Goal: Task Accomplishment & Management: Manage account settings

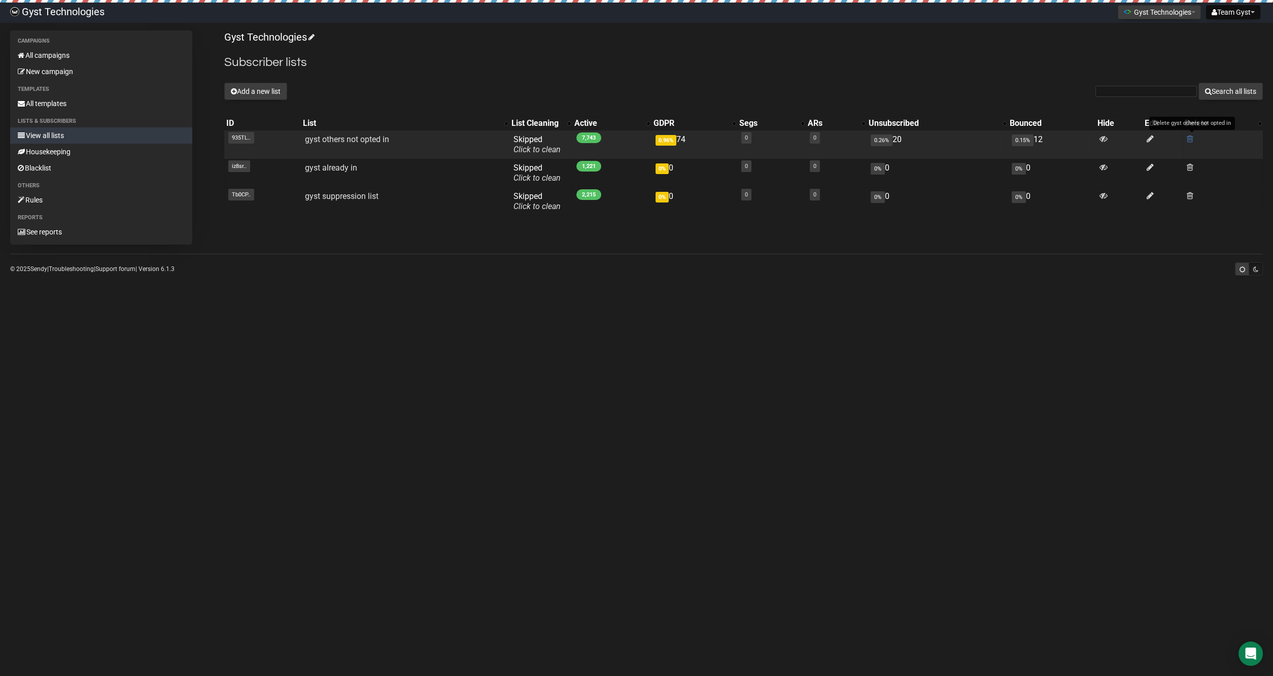
click at [1189, 138] on span at bounding box center [1190, 138] width 7 height 9
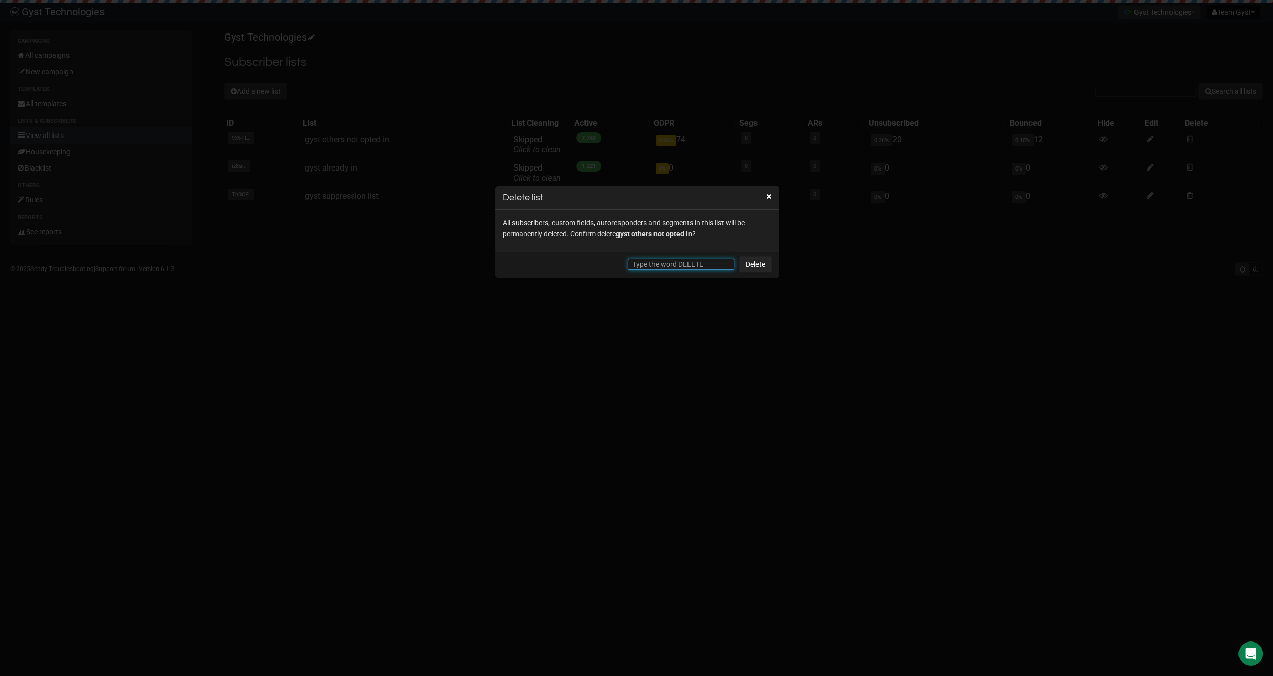
click at [654, 261] on input "text" at bounding box center [681, 264] width 107 height 11
type input "DELETE"
click at [756, 265] on link "Delete" at bounding box center [755, 264] width 32 height 16
click at [757, 262] on link "Delete" at bounding box center [755, 264] width 32 height 16
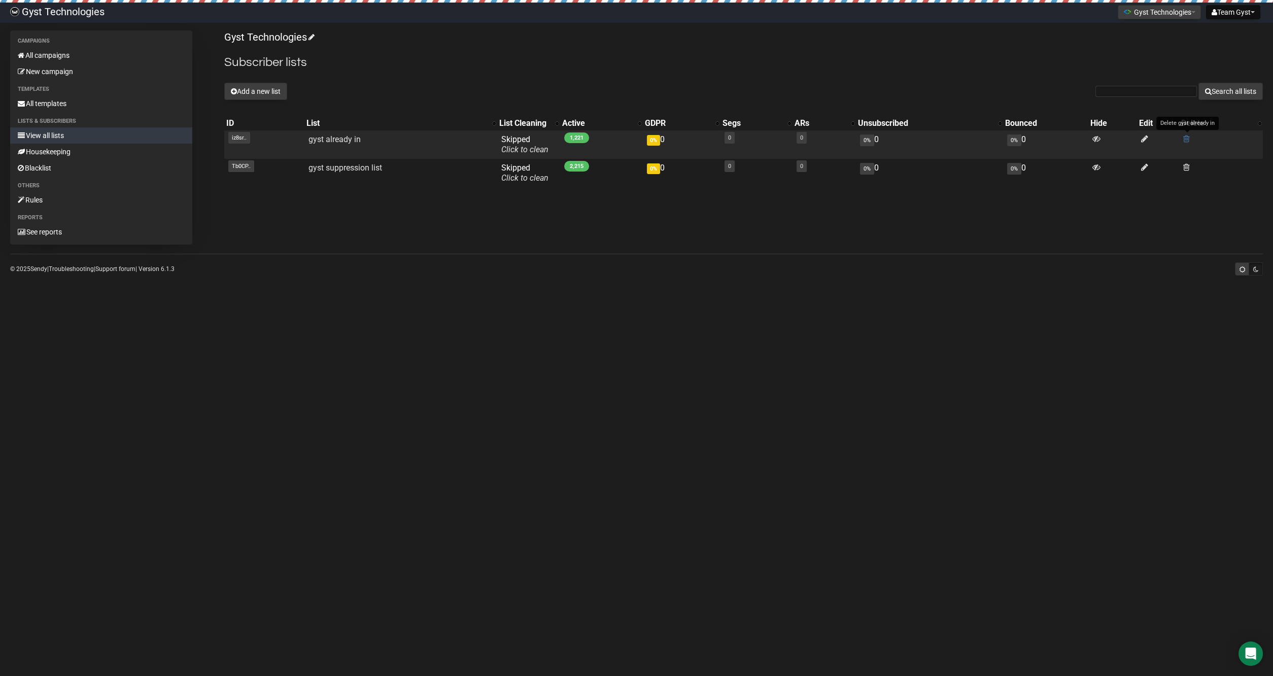
click at [1187, 143] on link at bounding box center [1186, 139] width 7 height 10
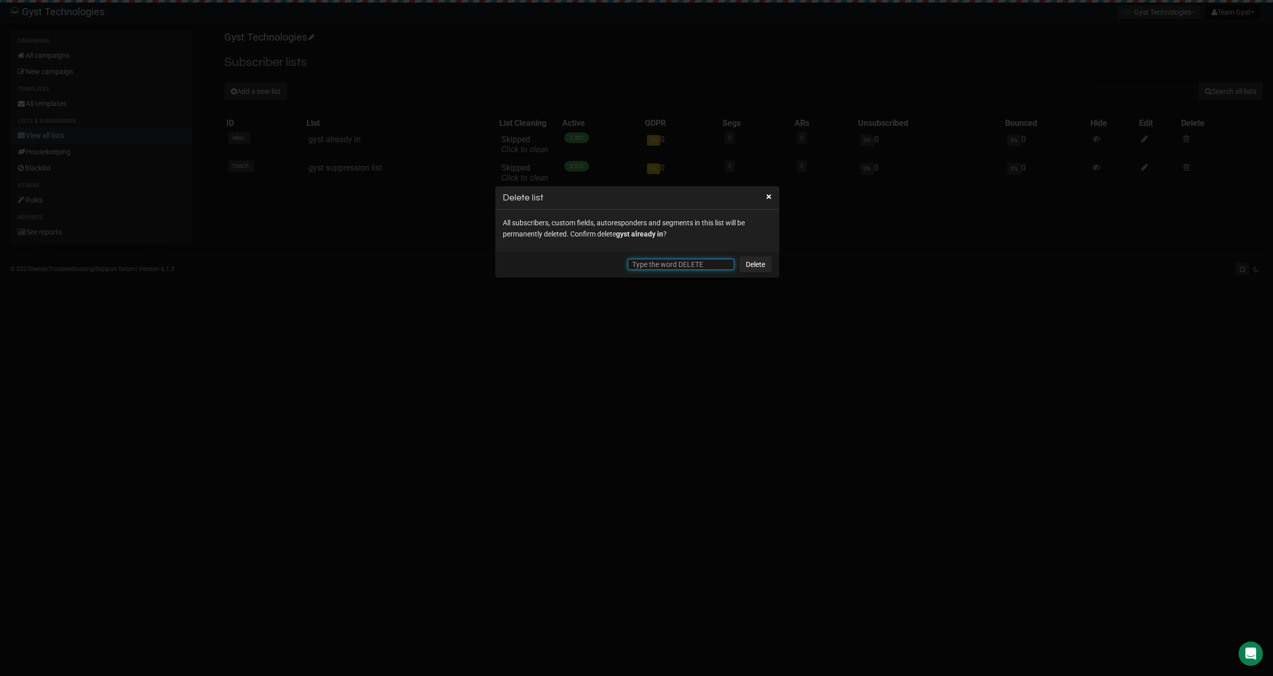
click at [695, 263] on input "text" at bounding box center [681, 264] width 107 height 11
type input "DELETE"
click at [757, 264] on link "Delete" at bounding box center [755, 264] width 32 height 16
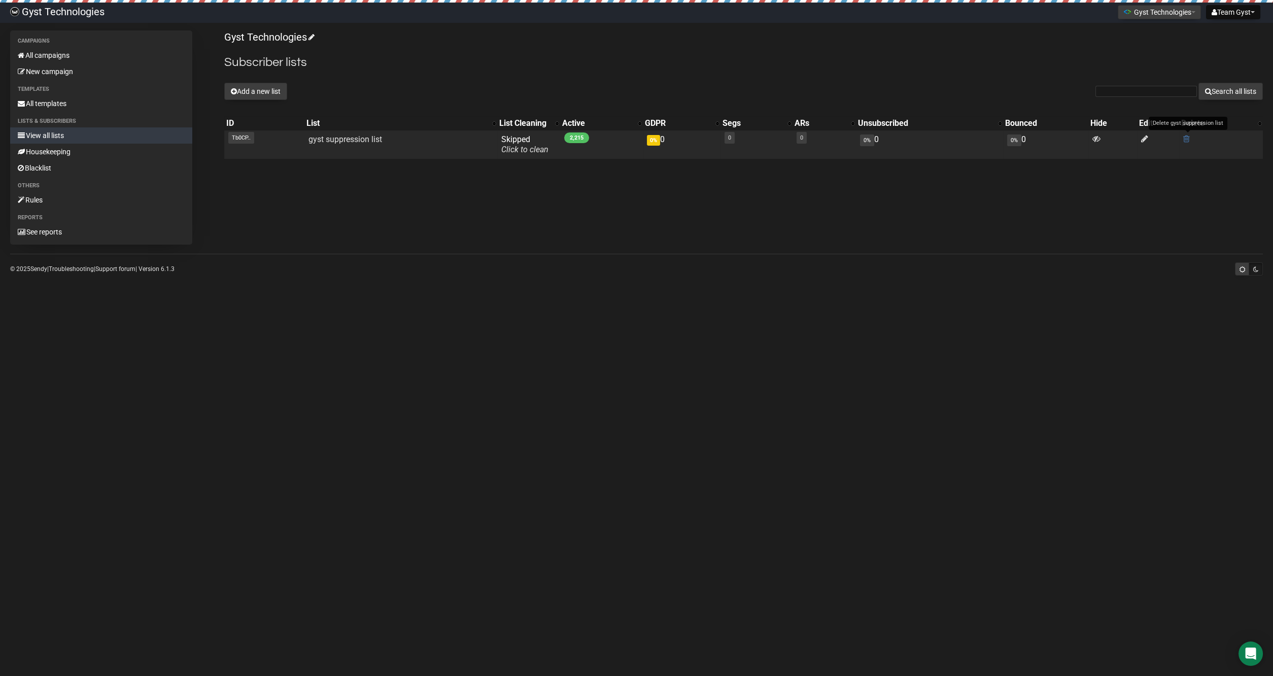
click at [1186, 138] on span at bounding box center [1186, 138] width 7 height 9
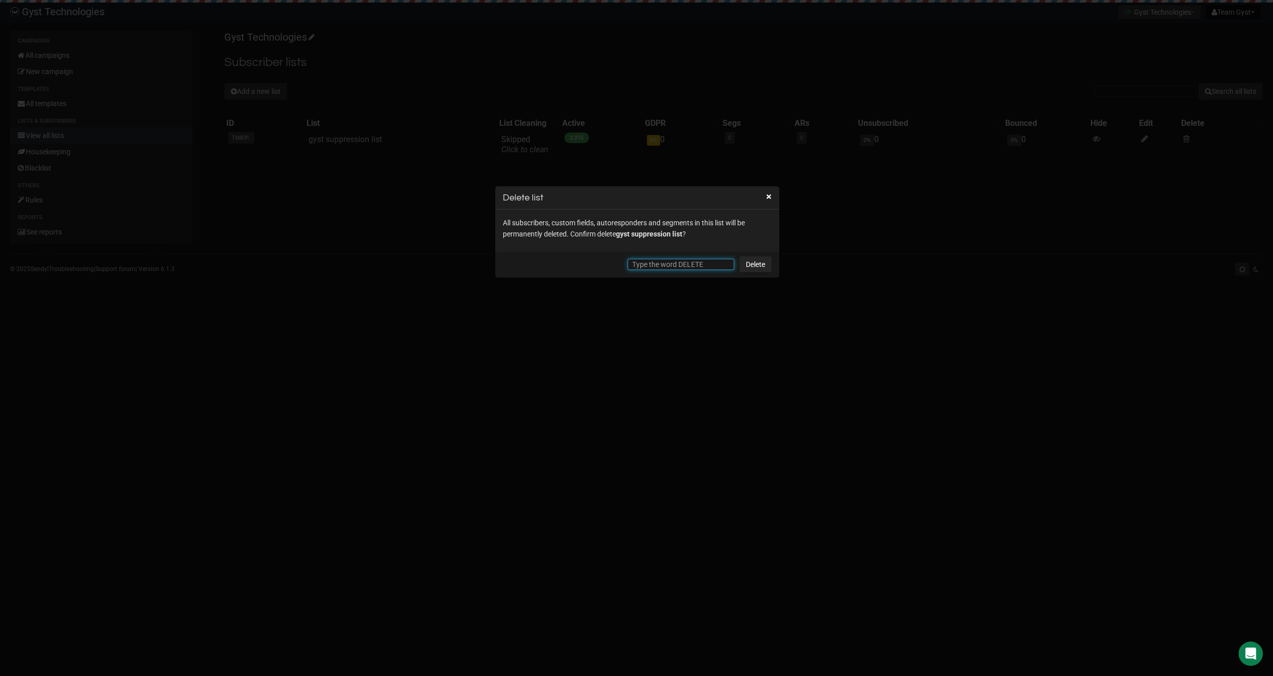
click at [665, 259] on input "text" at bounding box center [681, 264] width 107 height 11
type input "DELETE"
click at [765, 264] on link "Delete" at bounding box center [755, 264] width 32 height 16
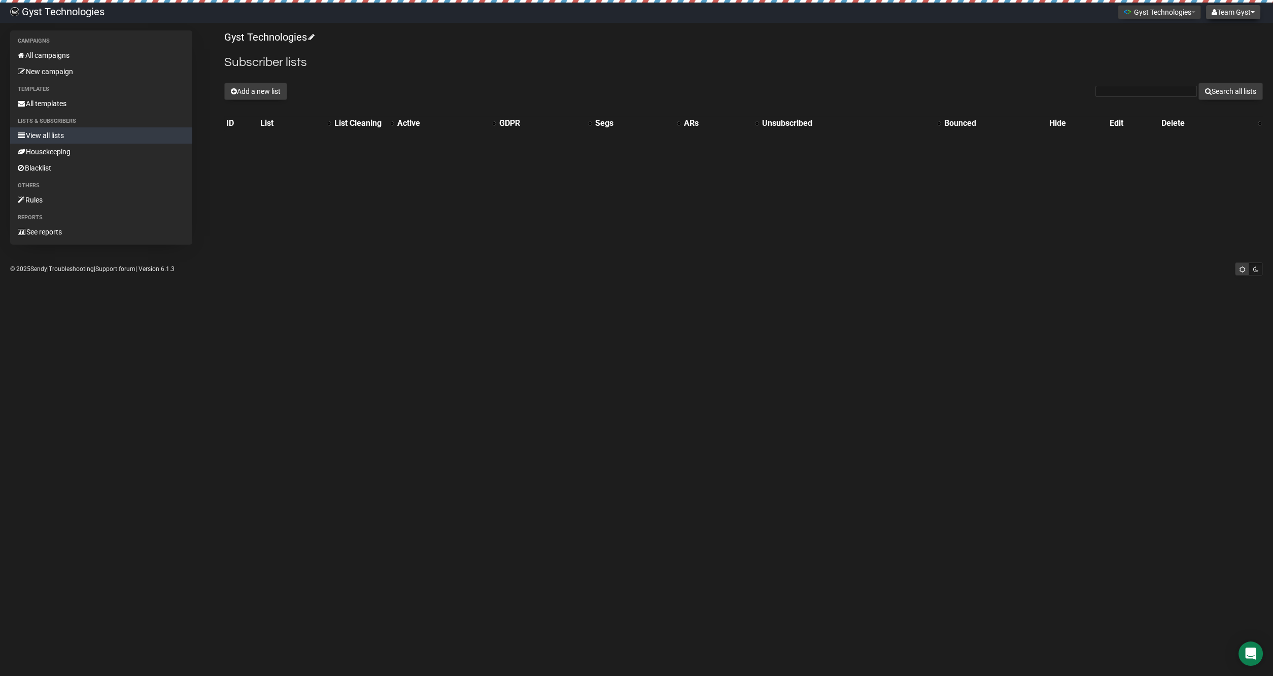
click at [1223, 14] on button "Team Gyst" at bounding box center [1233, 12] width 54 height 14
click at [1208, 31] on link "Settings" at bounding box center [1221, 35] width 81 height 15
